Goal: Information Seeking & Learning: Learn about a topic

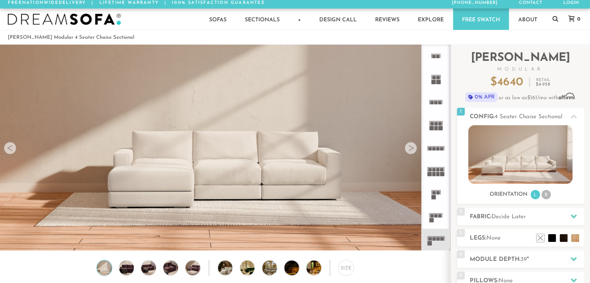
scroll to position [45, 0]
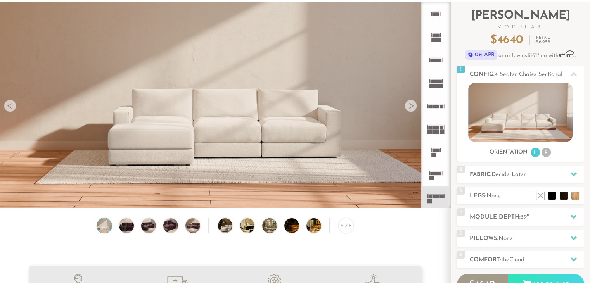
click at [410, 107] on div at bounding box center [410, 106] width 12 height 12
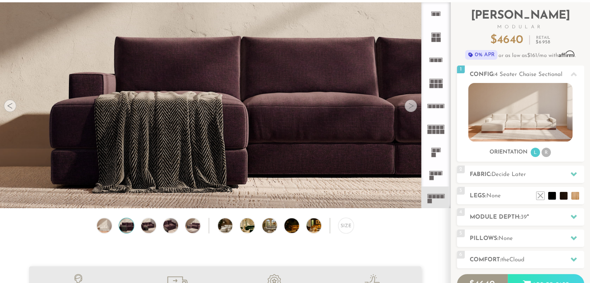
click at [410, 107] on div at bounding box center [410, 106] width 12 height 12
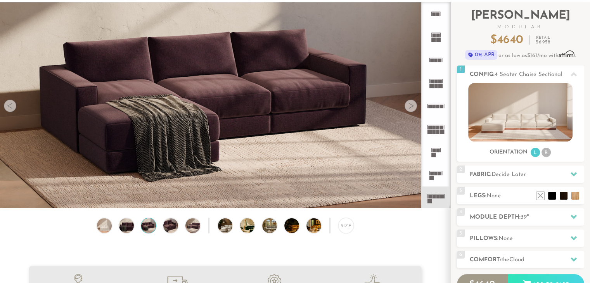
click at [410, 107] on div at bounding box center [410, 106] width 12 height 12
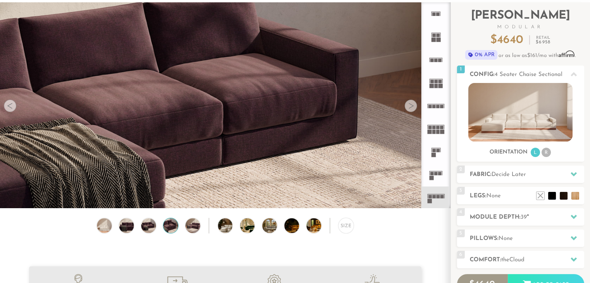
click at [410, 107] on div at bounding box center [410, 106] width 12 height 12
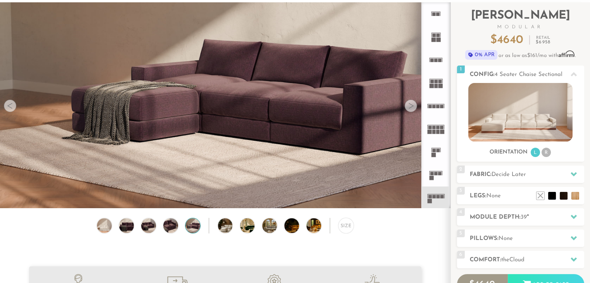
click at [410, 107] on div at bounding box center [410, 106] width 12 height 12
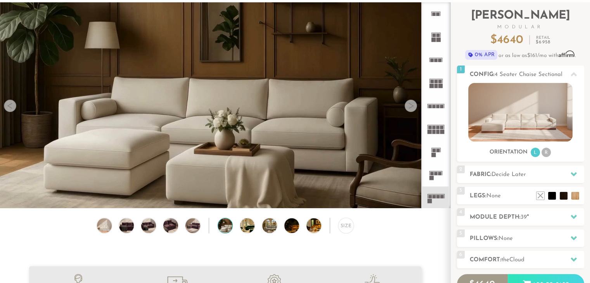
click at [410, 107] on div at bounding box center [410, 106] width 12 height 12
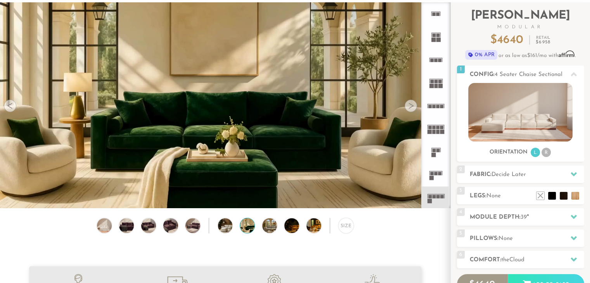
click at [410, 107] on div at bounding box center [410, 106] width 12 height 12
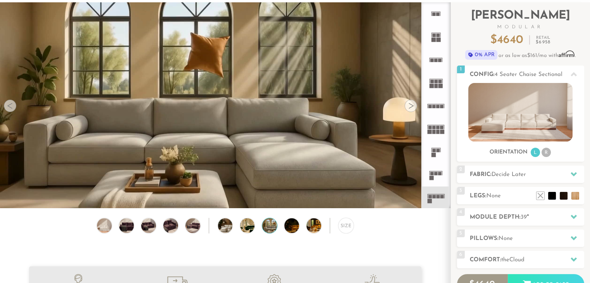
click at [410, 107] on div at bounding box center [410, 106] width 12 height 12
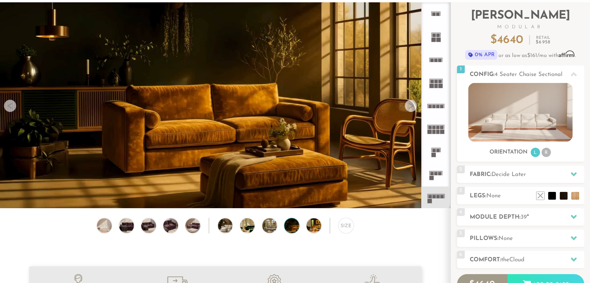
click at [410, 107] on div at bounding box center [410, 106] width 12 height 12
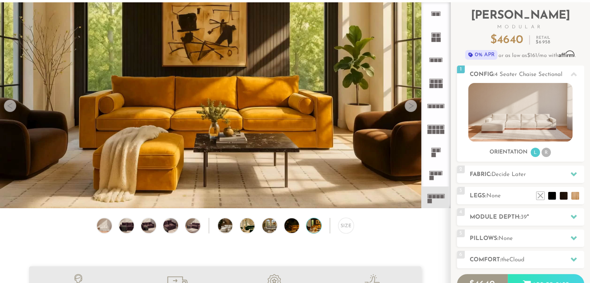
click at [410, 107] on div at bounding box center [410, 106] width 12 height 12
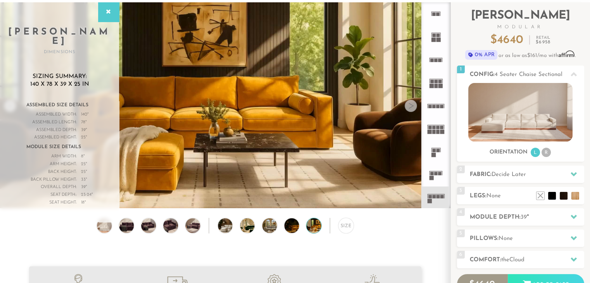
click at [410, 107] on div at bounding box center [410, 106] width 12 height 12
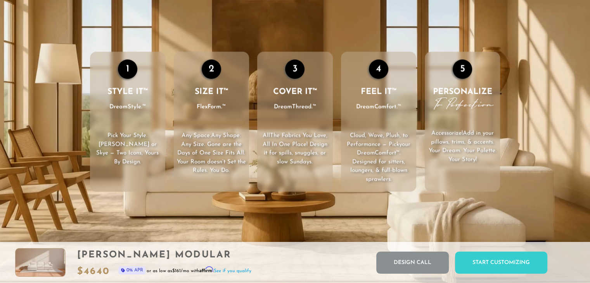
scroll to position [242, 0]
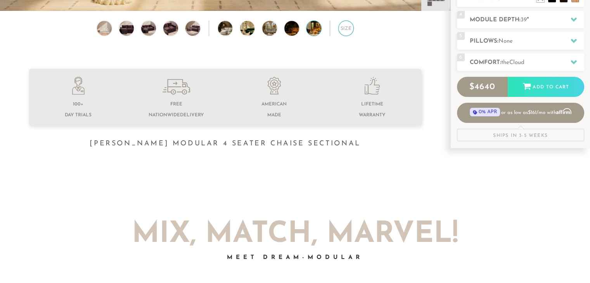
click at [341, 35] on div "Size" at bounding box center [346, 29] width 16 height 16
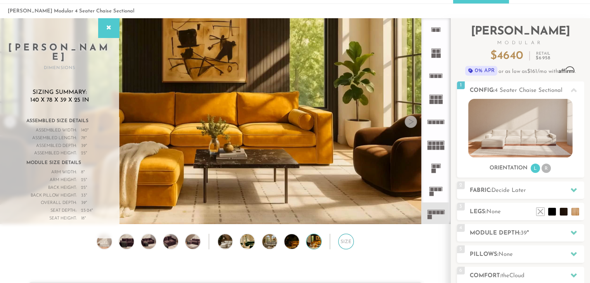
scroll to position [28, 0]
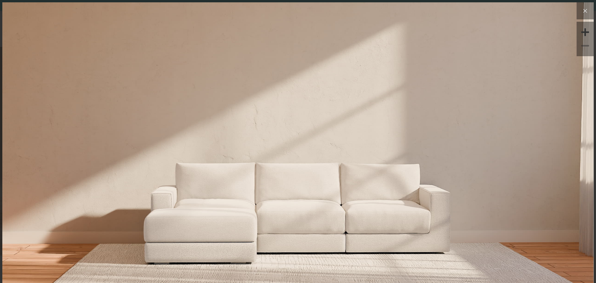
click at [580, 12] on icon at bounding box center [584, 10] width 9 height 9
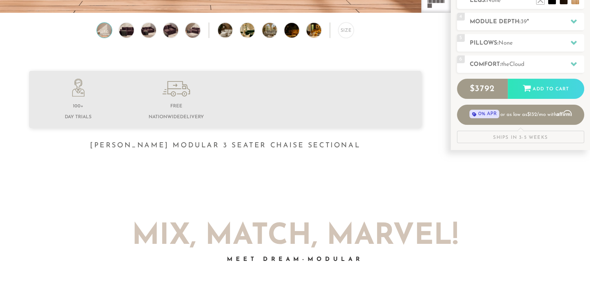
scroll to position [241, 0]
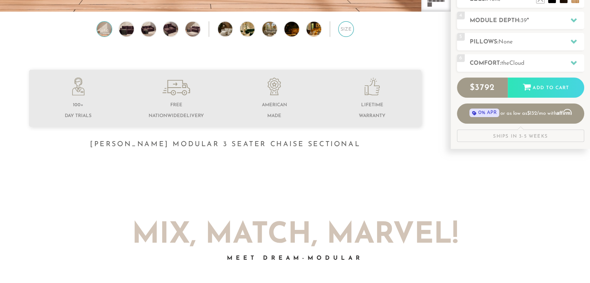
click at [342, 35] on div "Size" at bounding box center [346, 29] width 16 height 16
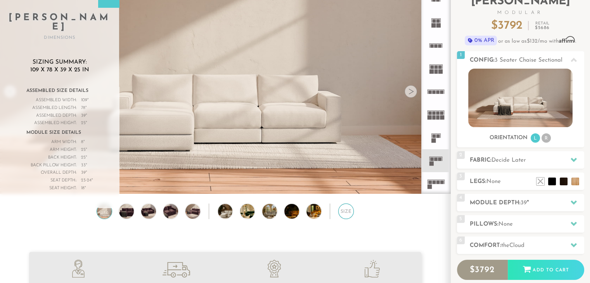
scroll to position [59, 0]
click at [72, 120] on div "Assembled Height:" at bounding box center [51, 124] width 50 height 8
